Goal: Communication & Community: Answer question/provide support

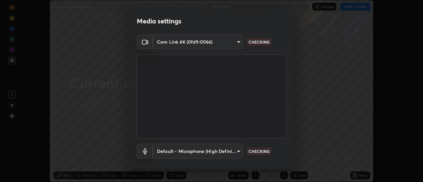
scroll to position [35, 0]
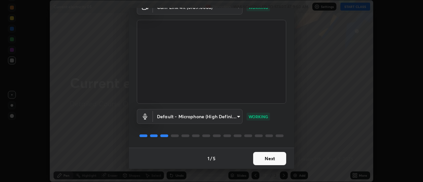
click at [279, 160] on button "Next" at bounding box center [269, 158] width 33 height 13
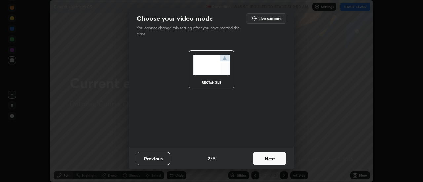
scroll to position [0, 0]
click at [279, 159] on button "Next" at bounding box center [269, 158] width 33 height 13
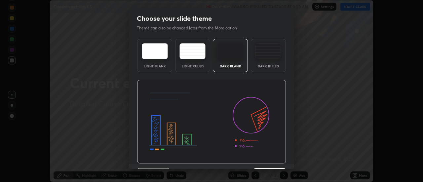
scroll to position [16, 0]
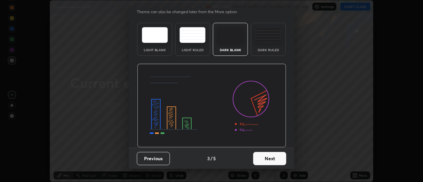
click at [277, 158] on button "Next" at bounding box center [269, 158] width 33 height 13
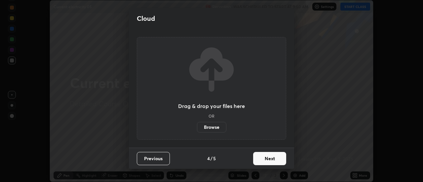
scroll to position [0, 0]
click at [279, 160] on button "Next" at bounding box center [269, 158] width 33 height 13
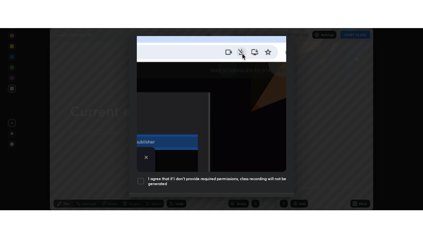
scroll to position [169, 0]
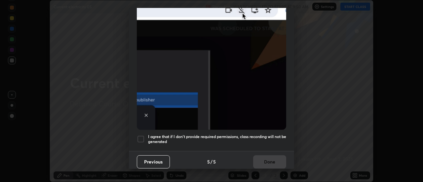
click at [143, 135] on div at bounding box center [141, 139] width 8 height 8
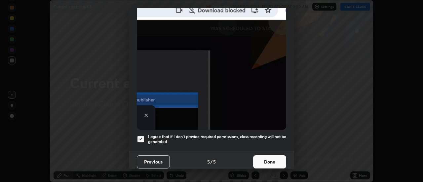
click at [268, 161] on button "Done" at bounding box center [269, 161] width 33 height 13
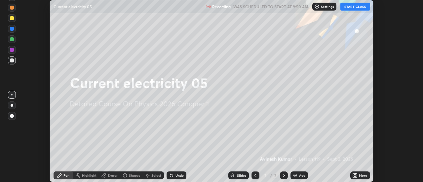
click at [354, 7] on button "START CLASS" at bounding box center [355, 7] width 30 height 8
click at [354, 175] on icon at bounding box center [354, 175] width 5 height 5
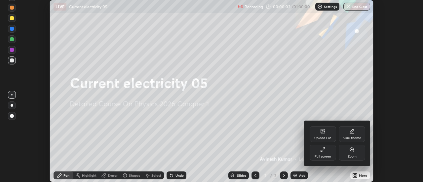
click at [323, 149] on icon at bounding box center [322, 149] width 5 height 5
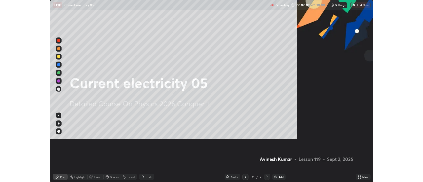
scroll to position [238, 423]
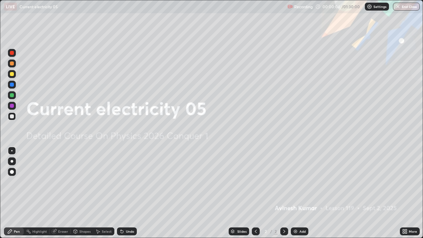
click at [296, 182] on img at bounding box center [295, 231] width 5 height 5
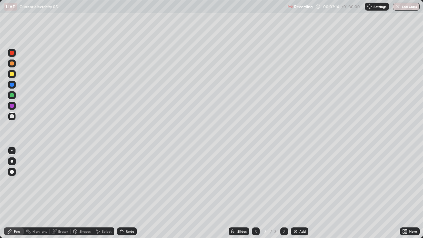
click at [295, 182] on img at bounding box center [295, 231] width 5 height 5
click at [13, 65] on div at bounding box center [12, 63] width 4 height 4
click at [293, 182] on img at bounding box center [295, 231] width 5 height 5
click at [12, 86] on div at bounding box center [12, 85] width 4 height 4
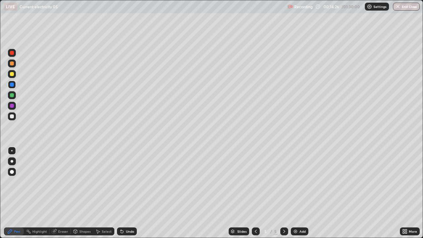
click at [13, 116] on div at bounding box center [12, 116] width 4 height 4
click at [12, 118] on div at bounding box center [12, 116] width 4 height 4
click at [59, 182] on div "Eraser" at bounding box center [63, 231] width 10 height 3
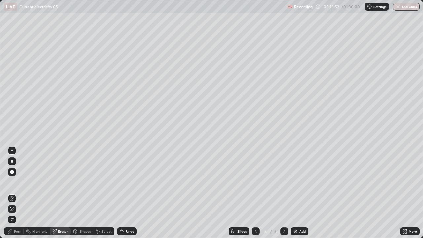
click at [16, 182] on div "Pen" at bounding box center [17, 231] width 6 height 3
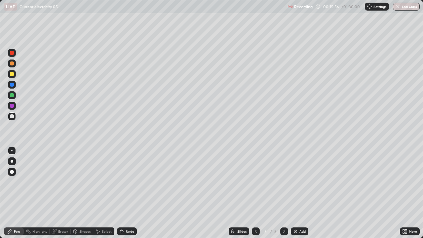
click at [58, 182] on div "Eraser" at bounding box center [63, 231] width 10 height 3
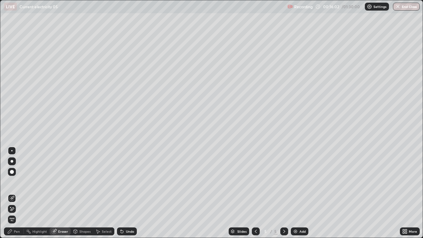
click at [18, 182] on div "Pen" at bounding box center [17, 231] width 6 height 3
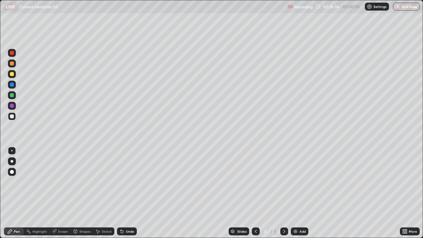
click at [13, 106] on div at bounding box center [12, 106] width 4 height 4
click at [12, 64] on div at bounding box center [12, 63] width 4 height 4
click at [294, 182] on img at bounding box center [295, 231] width 5 height 5
click at [58, 182] on div "Eraser" at bounding box center [63, 231] width 10 height 3
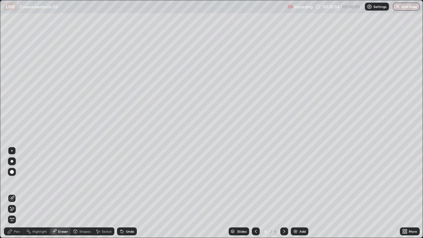
click at [18, 182] on div "Pen" at bounding box center [17, 231] width 6 height 3
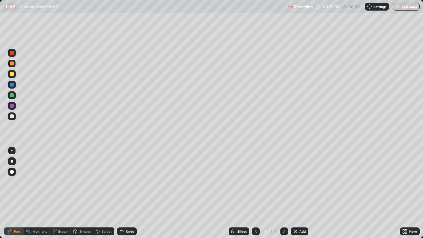
click at [13, 116] on div at bounding box center [12, 116] width 4 height 4
click at [294, 182] on img at bounding box center [295, 231] width 5 height 5
click at [255, 182] on icon at bounding box center [255, 231] width 5 height 5
click at [283, 182] on icon at bounding box center [283, 231] width 5 height 5
click at [294, 182] on img at bounding box center [295, 231] width 5 height 5
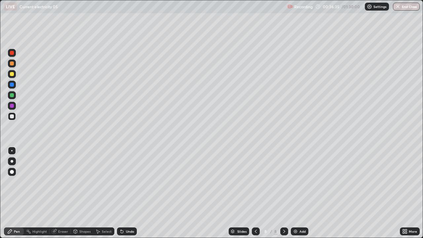
click at [62, 182] on div "Eraser" at bounding box center [63, 231] width 10 height 3
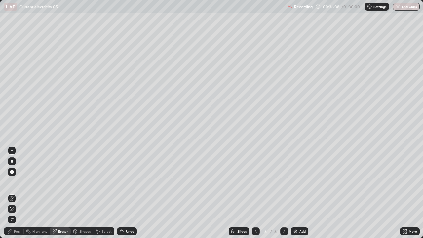
click at [16, 182] on div "Pen" at bounding box center [17, 231] width 6 height 3
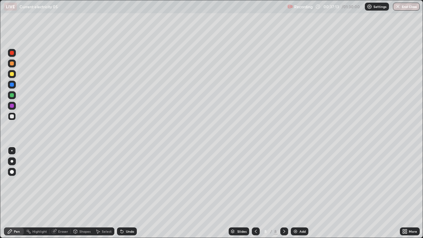
click at [13, 95] on div at bounding box center [12, 95] width 4 height 4
click at [295, 182] on img at bounding box center [295, 231] width 5 height 5
click at [12, 65] on div at bounding box center [12, 63] width 4 height 4
click at [14, 117] on div at bounding box center [12, 116] width 4 height 4
click at [295, 182] on img at bounding box center [295, 231] width 5 height 5
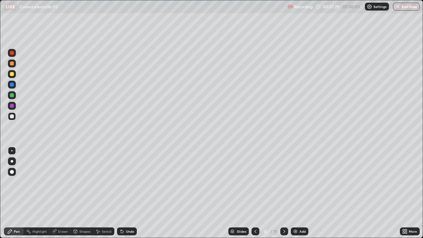
click at [13, 96] on div at bounding box center [12, 95] width 4 height 4
click at [13, 117] on div at bounding box center [12, 116] width 4 height 4
click at [13, 116] on div at bounding box center [12, 116] width 4 height 4
click at [295, 182] on img at bounding box center [295, 231] width 5 height 5
click at [254, 182] on icon at bounding box center [255, 231] width 5 height 5
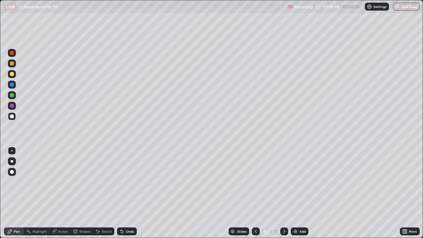
click at [283, 182] on icon at bounding box center [283, 231] width 5 height 5
click at [294, 182] on img at bounding box center [295, 231] width 5 height 5
click at [13, 107] on div at bounding box center [12, 106] width 4 height 4
click at [13, 75] on div at bounding box center [12, 74] width 4 height 4
click at [11, 74] on div at bounding box center [12, 74] width 4 height 4
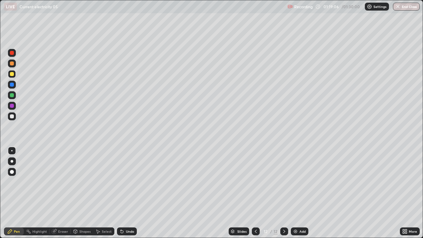
click at [404, 182] on icon at bounding box center [404, 232] width 2 height 2
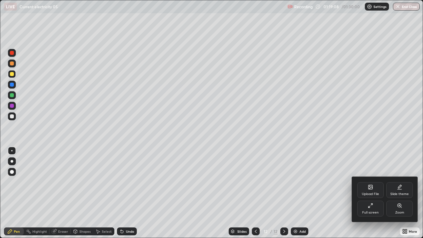
click at [294, 182] on div at bounding box center [211, 119] width 423 height 238
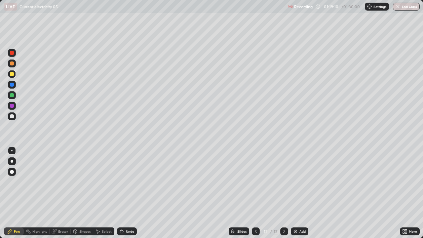
click at [293, 182] on img at bounding box center [295, 231] width 5 height 5
click at [12, 116] on div at bounding box center [12, 116] width 4 height 4
click at [400, 8] on img "button" at bounding box center [397, 6] width 5 height 5
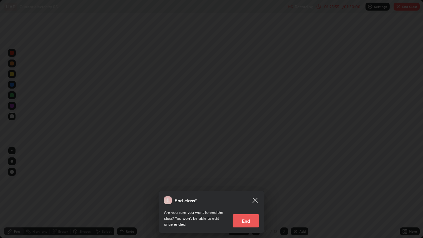
click at [243, 182] on button "End" at bounding box center [245, 220] width 26 height 13
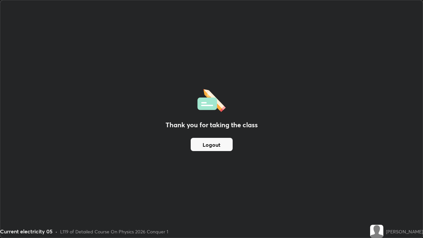
click at [222, 146] on button "Logout" at bounding box center [212, 144] width 42 height 13
click at [222, 148] on button "Logout" at bounding box center [212, 144] width 42 height 13
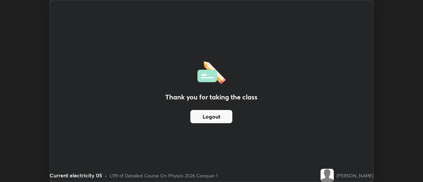
scroll to position [32841, 32600]
